Goal: Task Accomplishment & Management: Manage account settings

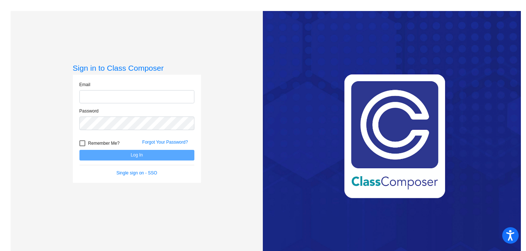
type input "[EMAIL_ADDRESS][DOMAIN_NAME]"
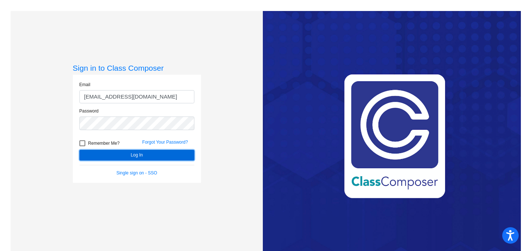
click at [122, 154] on button "Log In" at bounding box center [136, 155] width 115 height 11
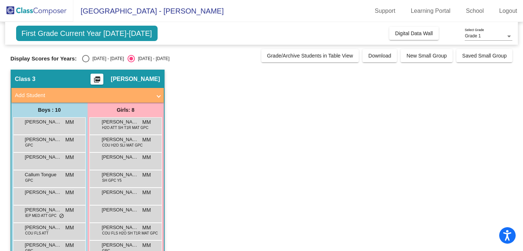
click at [95, 59] on div "[DATE] - [DATE]" at bounding box center [106, 58] width 34 height 7
click at [86, 62] on input "[DATE] - [DATE]" at bounding box center [85, 62] width 0 height 0
radio input "true"
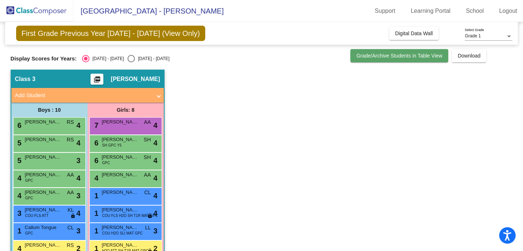
click at [425, 55] on span "Grade/Archive Students in Table View" at bounding box center [399, 56] width 86 height 6
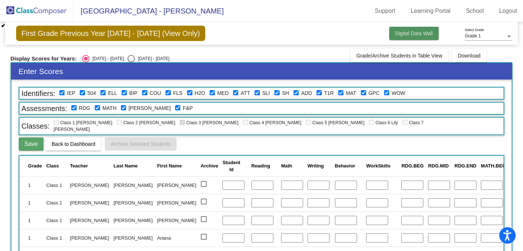
click at [398, 37] on button "Digital Data Wall" at bounding box center [413, 33] width 49 height 13
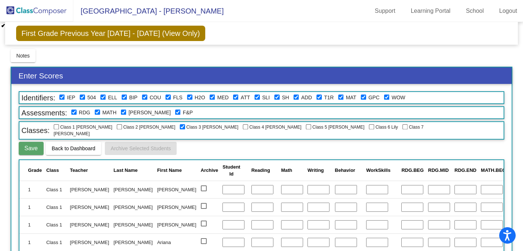
click at [39, 14] on img at bounding box center [36, 11] width 73 height 22
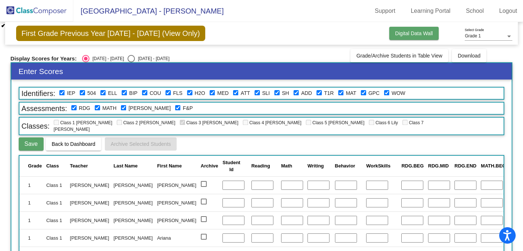
click at [430, 34] on span "Digital Data Wall" at bounding box center [414, 33] width 38 height 6
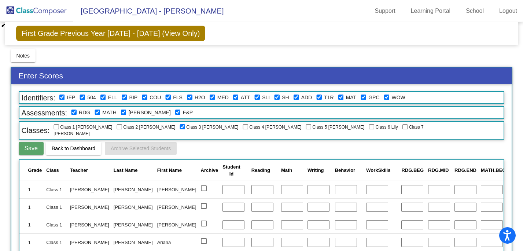
click at [430, 34] on div "First Grade Previous Year [DATE] - [DATE] (View Only) Add, Move, or Retain Stud…" at bounding box center [261, 33] width 513 height 23
click at [26, 13] on img at bounding box center [36, 11] width 73 height 22
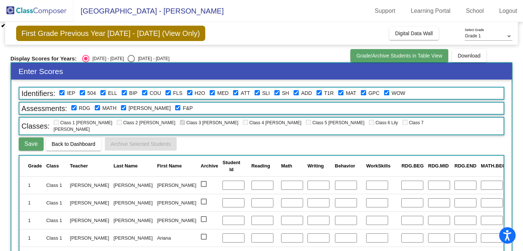
click at [389, 53] on span "Grade/Archive Students in Table View" at bounding box center [399, 56] width 86 height 6
click at [390, 55] on span "Grade/Archive Students in Table View" at bounding box center [399, 56] width 86 height 6
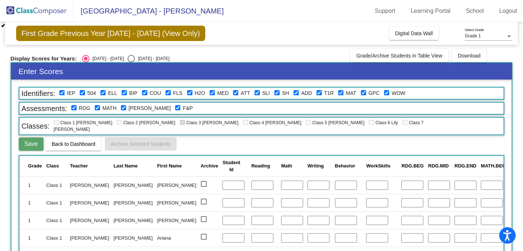
click at [31, 39] on span "First Grade Previous Year [DATE] - [DATE] (View Only)" at bounding box center [110, 33] width 189 height 15
click at [183, 104] on label "F&P" at bounding box center [188, 108] width 10 height 8
click at [501, 37] on div "Grade 1" at bounding box center [484, 36] width 41 height 5
click at [501, 37] on span "Grade 1" at bounding box center [488, 36] width 48 height 13
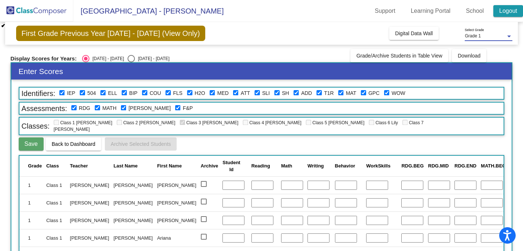
click at [504, 11] on link "Logout" at bounding box center [508, 11] width 30 height 12
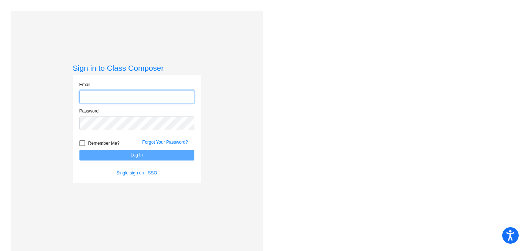
type input "[EMAIL_ADDRESS][DOMAIN_NAME]"
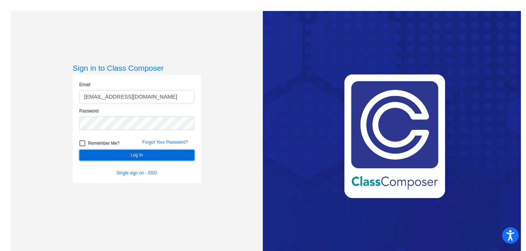
click at [110, 157] on button "Log In" at bounding box center [136, 155] width 115 height 11
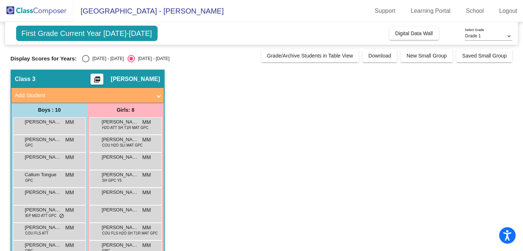
click at [95, 62] on div "First Grade Current Year [DATE]-[DATE] Add, Move, or Retain Students Off On Inc…" at bounding box center [262, 163] width 502 height 283
click at [99, 59] on div "[DATE] - [DATE]" at bounding box center [106, 58] width 34 height 7
click at [86, 62] on input "[DATE] - [DATE]" at bounding box center [85, 62] width 0 height 0
radio input "true"
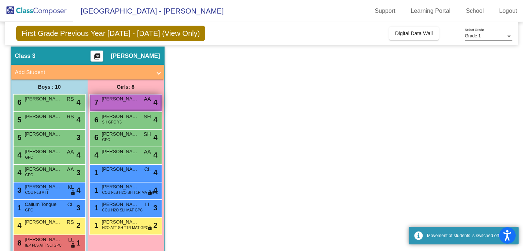
scroll to position [36, 0]
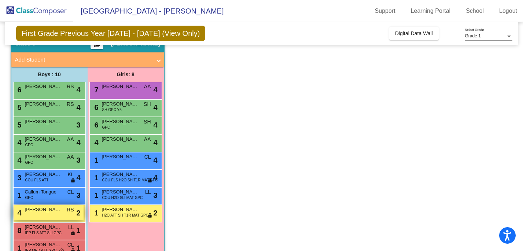
click at [73, 210] on span "RS" at bounding box center [70, 210] width 7 height 8
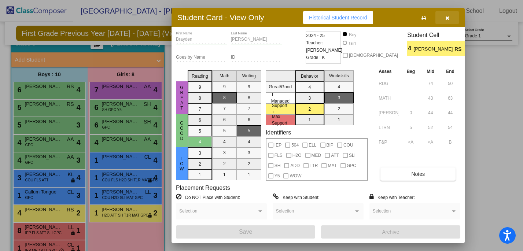
click at [449, 18] on button "button" at bounding box center [446, 17] width 23 height 13
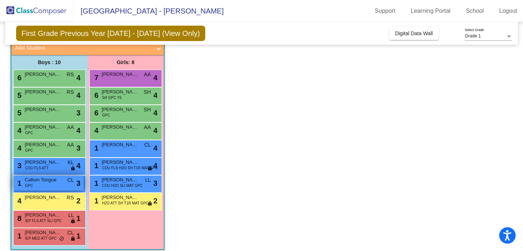
scroll to position [54, 0]
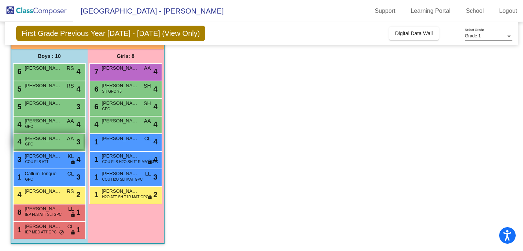
click at [60, 142] on div "[DATE] Gates GPC AA lock do_not_disturb_alt 3" at bounding box center [49, 141] width 70 height 15
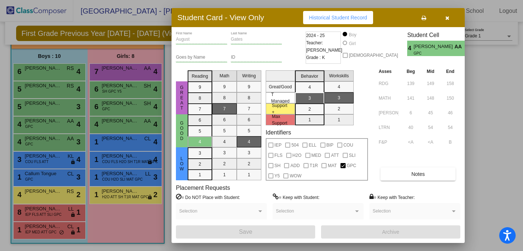
click at [447, 18] on icon "button" at bounding box center [447, 17] width 4 height 5
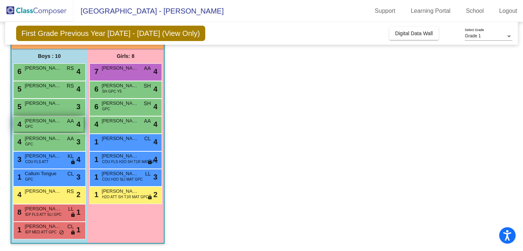
click at [35, 123] on span "[PERSON_NAME]" at bounding box center [43, 120] width 37 height 7
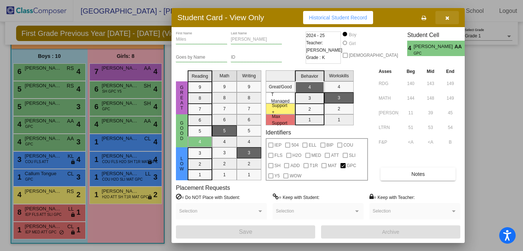
click at [441, 14] on button "button" at bounding box center [446, 17] width 23 height 13
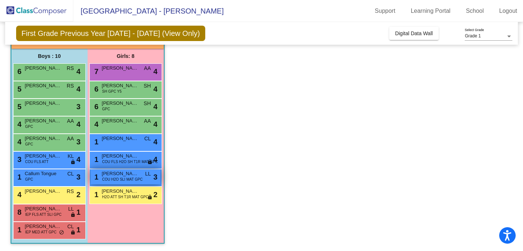
click at [111, 180] on span "COU H2O SLI MAT GPC" at bounding box center [122, 179] width 41 height 5
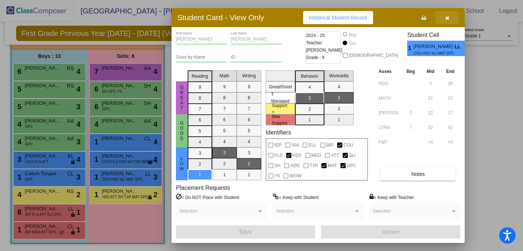
click at [451, 16] on button "button" at bounding box center [446, 17] width 23 height 13
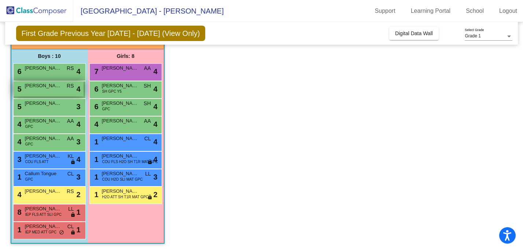
click at [53, 92] on div "5 [PERSON_NAME] RS lock do_not_disturb_alt 4" at bounding box center [49, 88] width 70 height 15
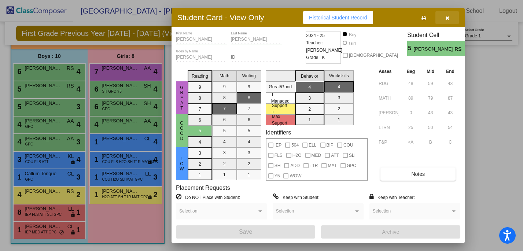
click at [444, 14] on button "button" at bounding box center [446, 17] width 23 height 13
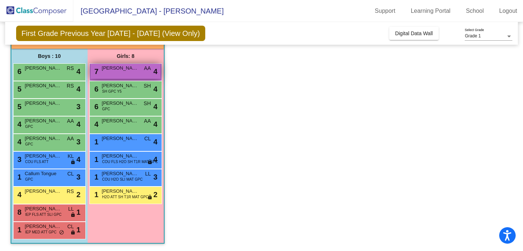
click at [137, 72] on div "7 [PERSON_NAME] AA lock do_not_disturb_alt 4" at bounding box center [125, 71] width 70 height 15
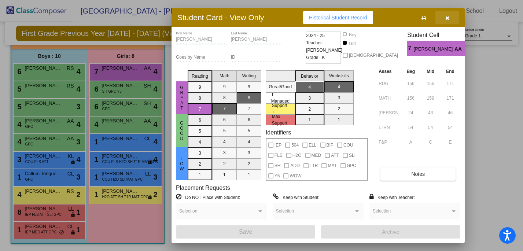
click at [448, 21] on button "button" at bounding box center [446, 17] width 23 height 13
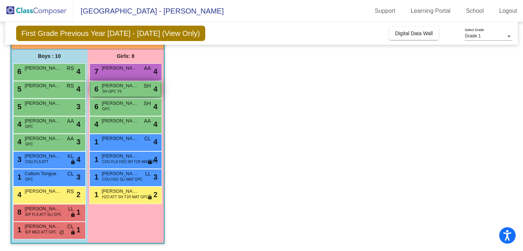
click at [136, 87] on span "[PERSON_NAME]" at bounding box center [120, 85] width 37 height 7
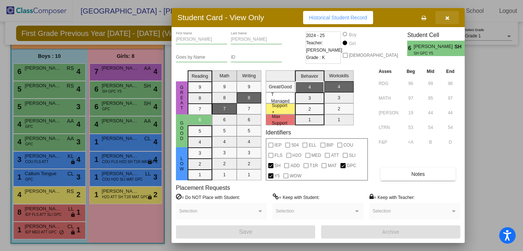
click at [446, 23] on button "button" at bounding box center [446, 17] width 23 height 13
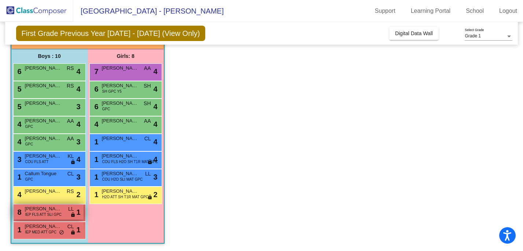
click at [44, 211] on span "[PERSON_NAME]" at bounding box center [43, 208] width 37 height 7
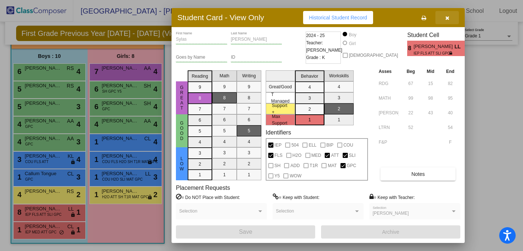
click at [445, 19] on icon "button" at bounding box center [447, 17] width 4 height 5
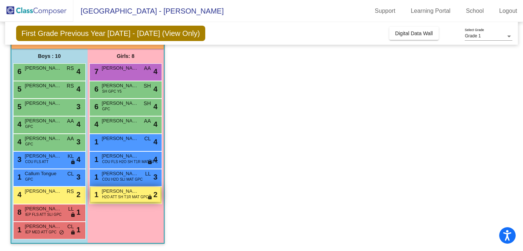
click at [117, 198] on span "H2O ATT SH T1R MAT GPC" at bounding box center [125, 196] width 46 height 5
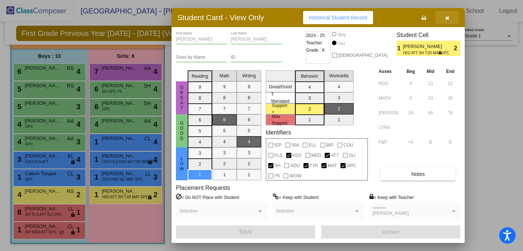
click at [447, 21] on button "button" at bounding box center [446, 17] width 23 height 13
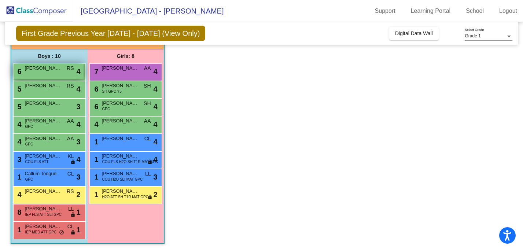
click at [55, 72] on div "6 [PERSON_NAME] RS lock do_not_disturb_alt 4" at bounding box center [49, 71] width 70 height 15
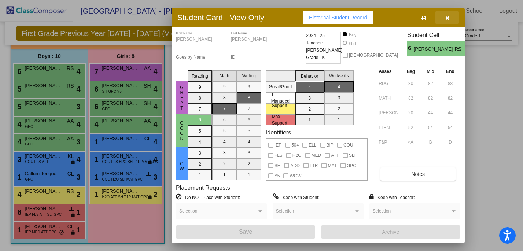
click at [441, 20] on button "button" at bounding box center [446, 17] width 23 height 13
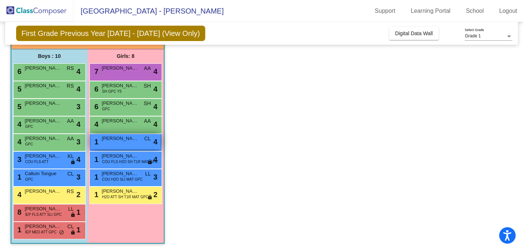
click at [117, 144] on div "1 Grace Rho CL lock do_not_disturb_alt 4" at bounding box center [125, 141] width 70 height 15
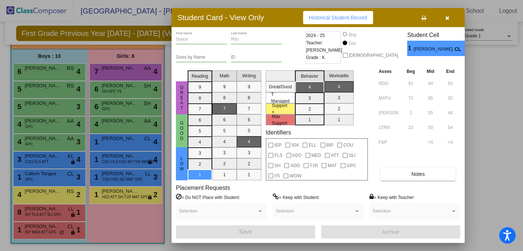
click at [445, 17] on icon "button" at bounding box center [447, 17] width 4 height 5
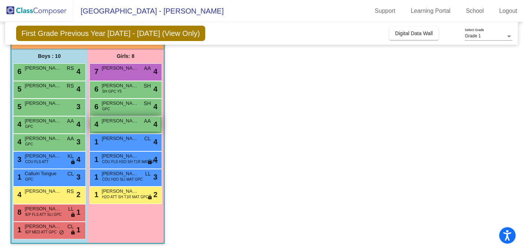
click at [117, 130] on div "4 [PERSON_NAME] AA lock do_not_disturb_alt 4" at bounding box center [125, 123] width 70 height 15
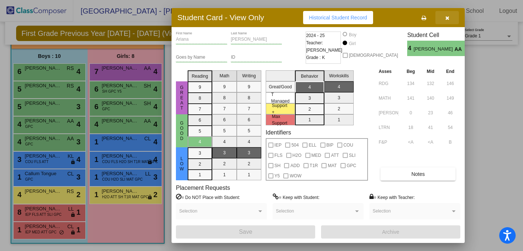
click at [449, 22] on button "button" at bounding box center [446, 17] width 23 height 13
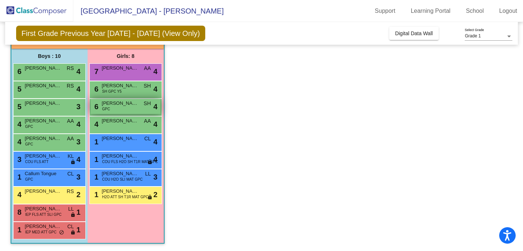
click at [129, 110] on div "6 [PERSON_NAME] GPC SH lock do_not_disturb_alt 4" at bounding box center [125, 106] width 70 height 15
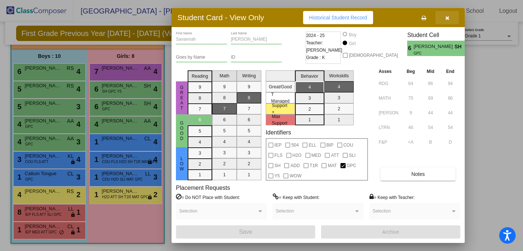
click at [447, 15] on icon "button" at bounding box center [447, 17] width 4 height 5
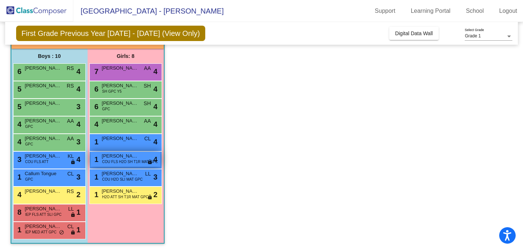
click at [140, 159] on span "COU FLS H2O SH T1R MAT GPC" at bounding box center [130, 161] width 56 height 5
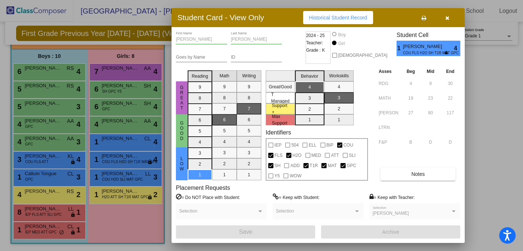
click at [448, 21] on button "button" at bounding box center [446, 17] width 23 height 13
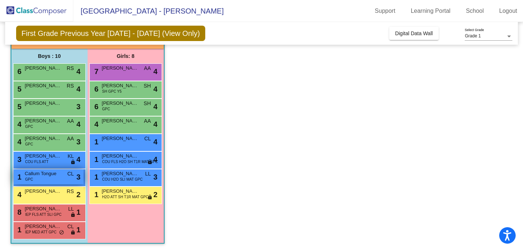
click at [48, 175] on span "Callum Tongue" at bounding box center [43, 173] width 37 height 7
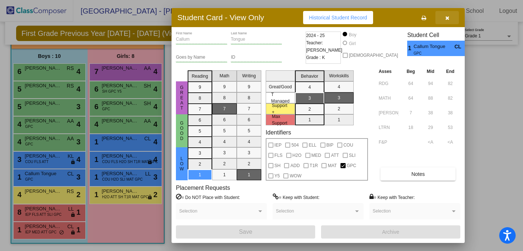
click at [443, 24] on button "button" at bounding box center [446, 17] width 23 height 13
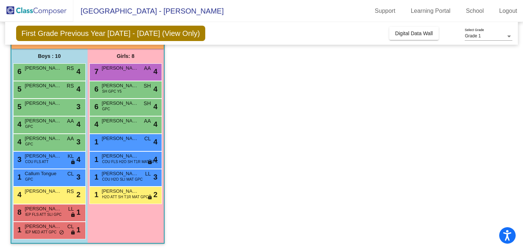
click at [45, 240] on div "Boys : 10 6 [PERSON_NAME] RS lock do_not_disturb_alt 4 5 [PERSON_NAME] RS lock …" at bounding box center [49, 146] width 76 height 194
click at [45, 229] on span "IEP MED ATT GPC" at bounding box center [40, 231] width 31 height 5
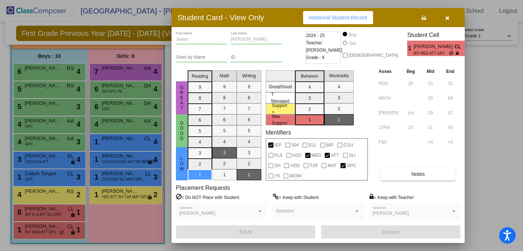
click at [450, 17] on button "button" at bounding box center [446, 17] width 23 height 13
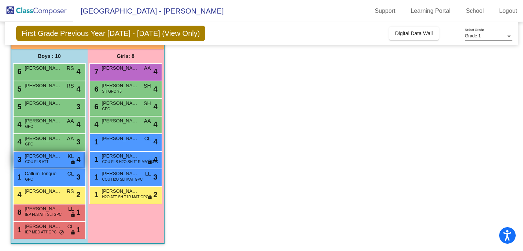
click at [22, 160] on div "3 [PERSON_NAME] COU FLS ATT KL lock do_not_disturb_alt 4" at bounding box center [49, 159] width 70 height 15
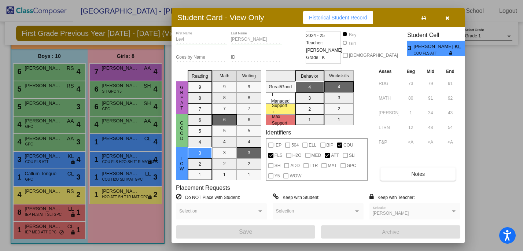
click at [451, 20] on button "button" at bounding box center [446, 17] width 23 height 13
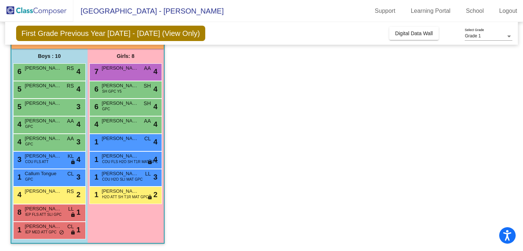
scroll to position [0, 0]
